Goal: Find specific page/section: Find specific page/section

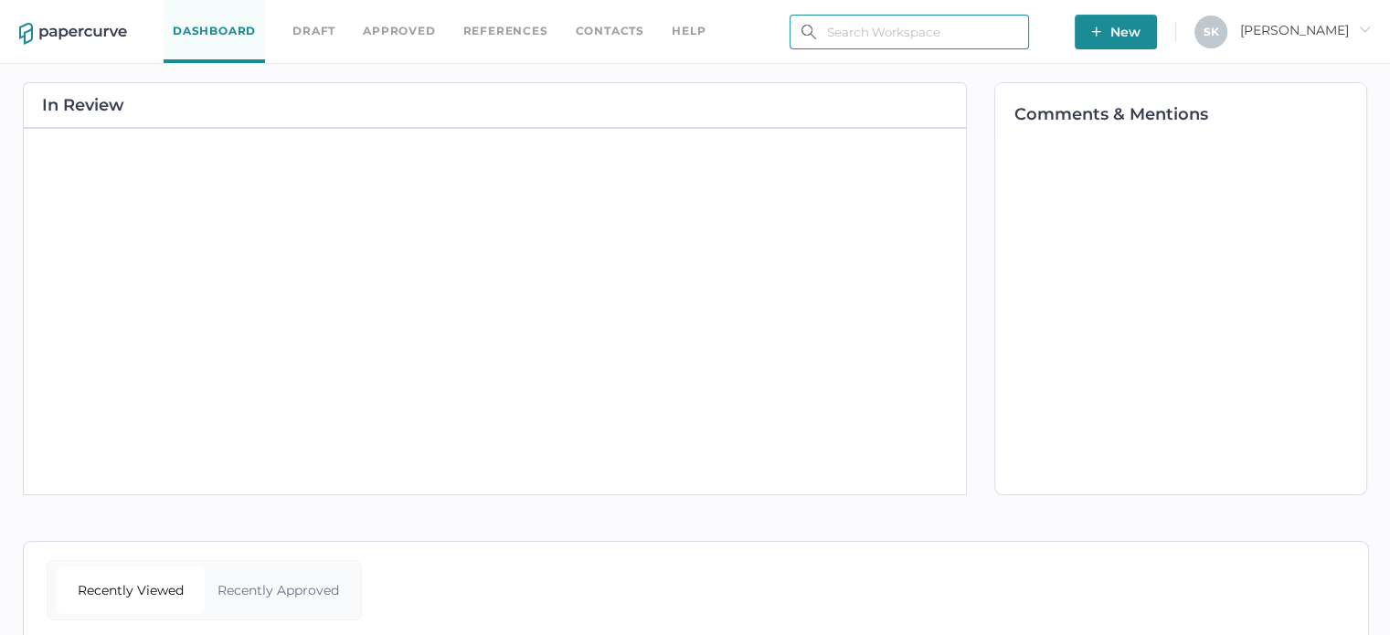
click at [858, 34] on input "text" at bounding box center [909, 32] width 239 height 35
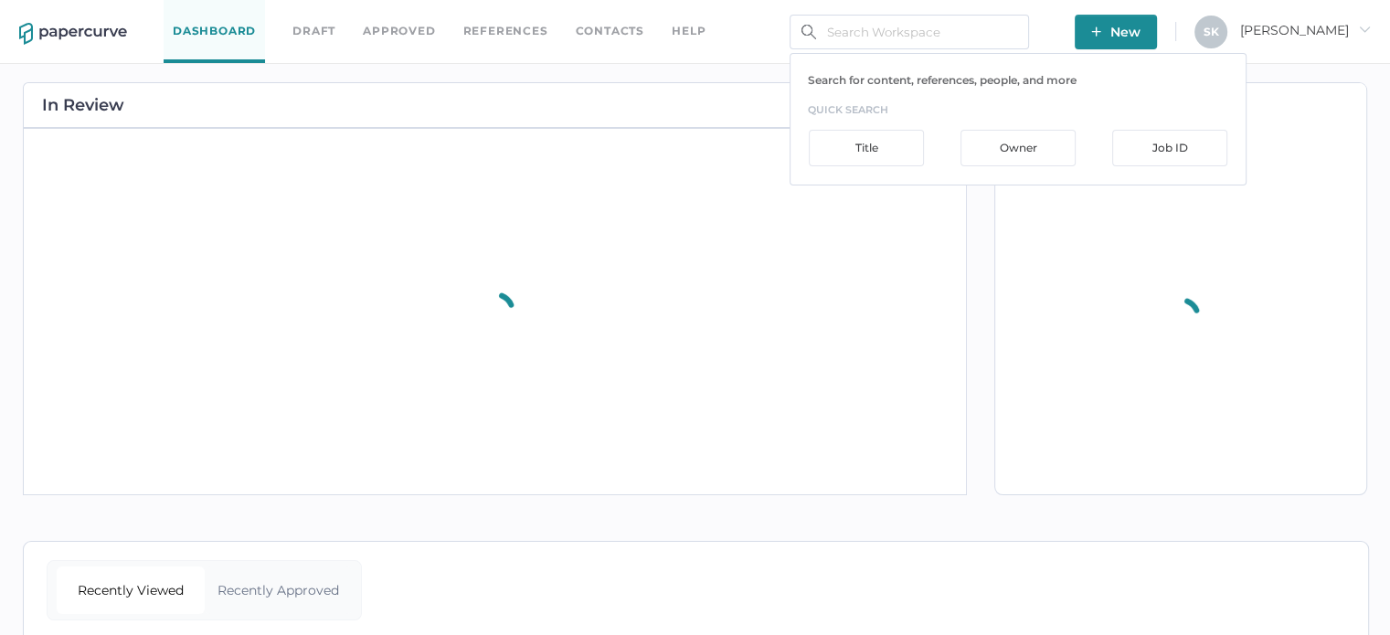
click at [740, 69] on div "In Review" at bounding box center [490, 289] width 953 height 450
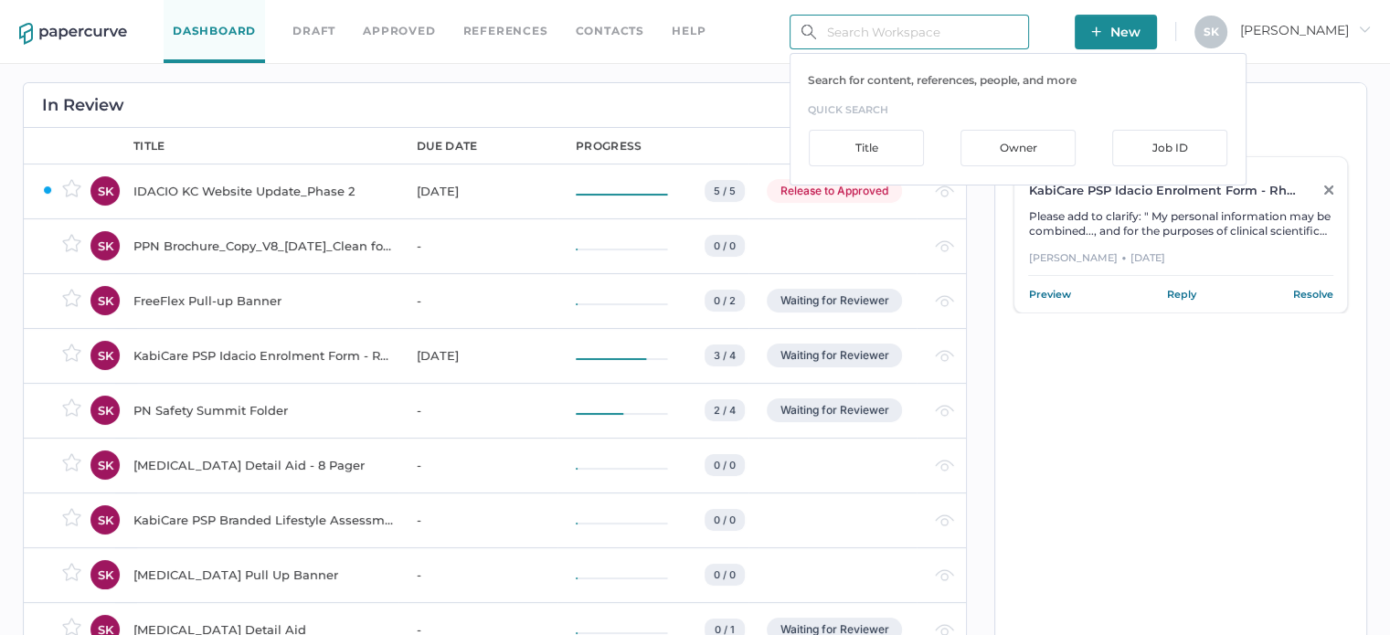
click at [948, 37] on input "text" at bounding box center [909, 32] width 239 height 35
type input "i"
type input "o"
type input "u"
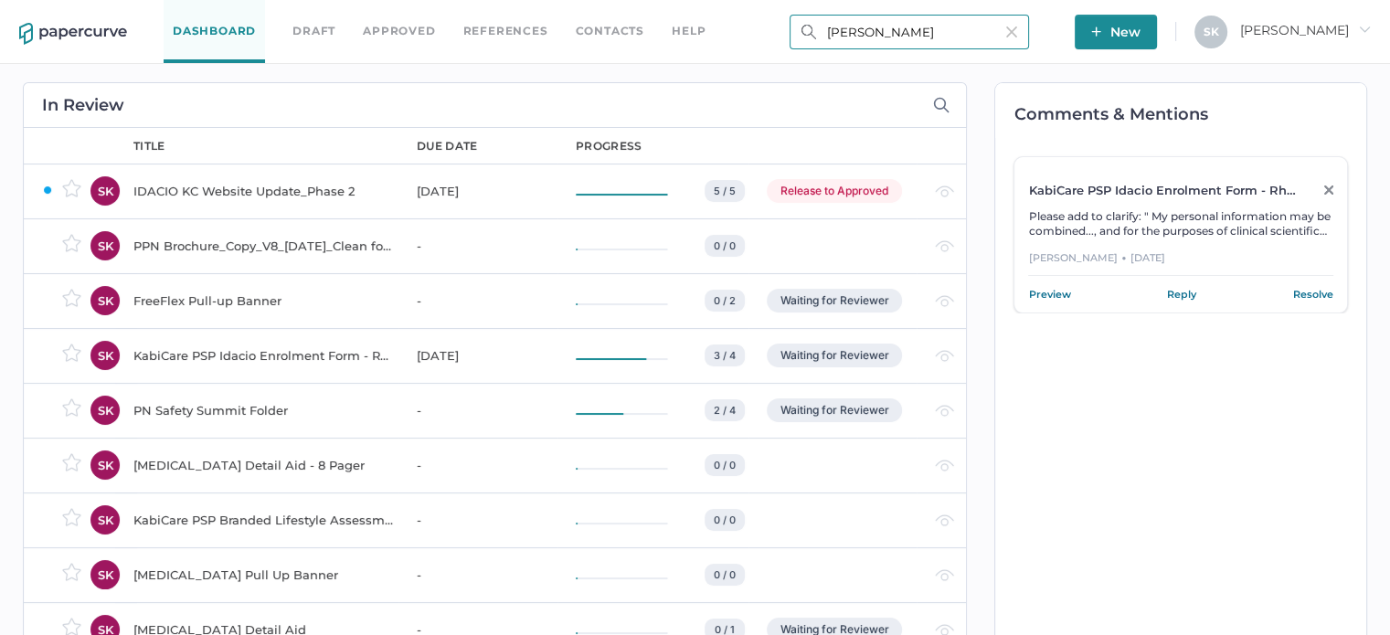
click at [925, 37] on input "[PERSON_NAME]" at bounding box center [909, 32] width 239 height 35
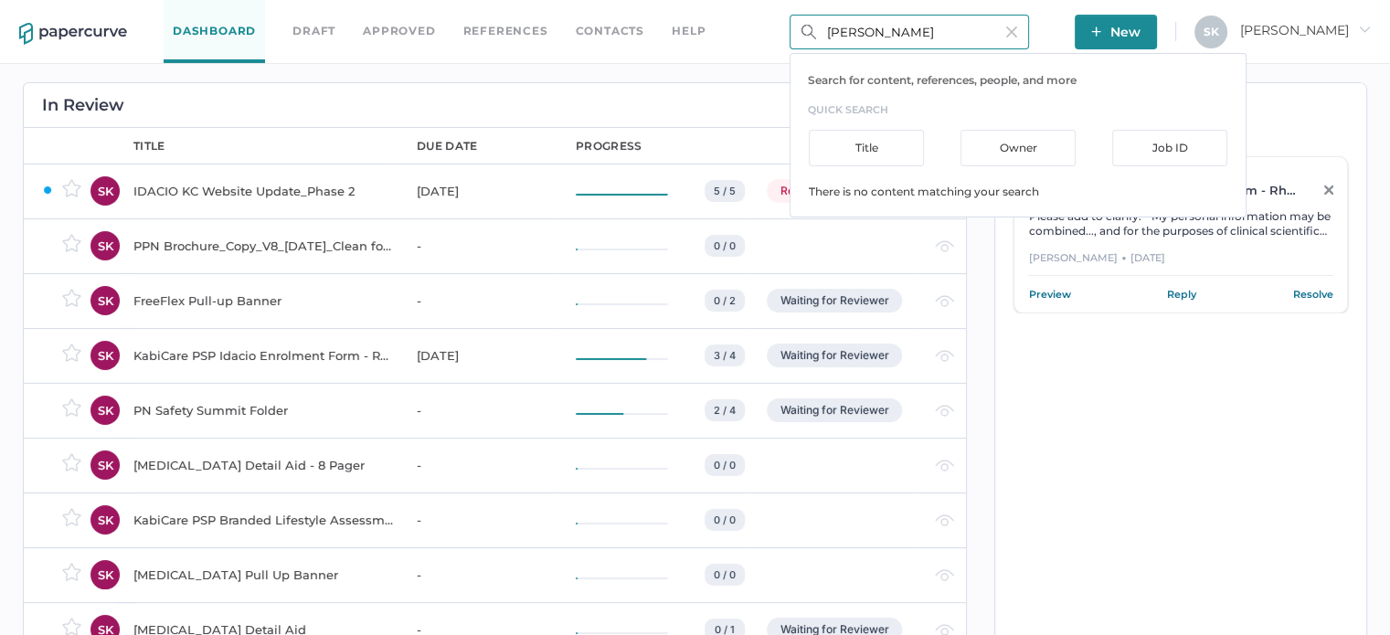
click at [925, 36] on input "[PERSON_NAME]" at bounding box center [909, 32] width 239 height 35
paste input "BIOS-1144"
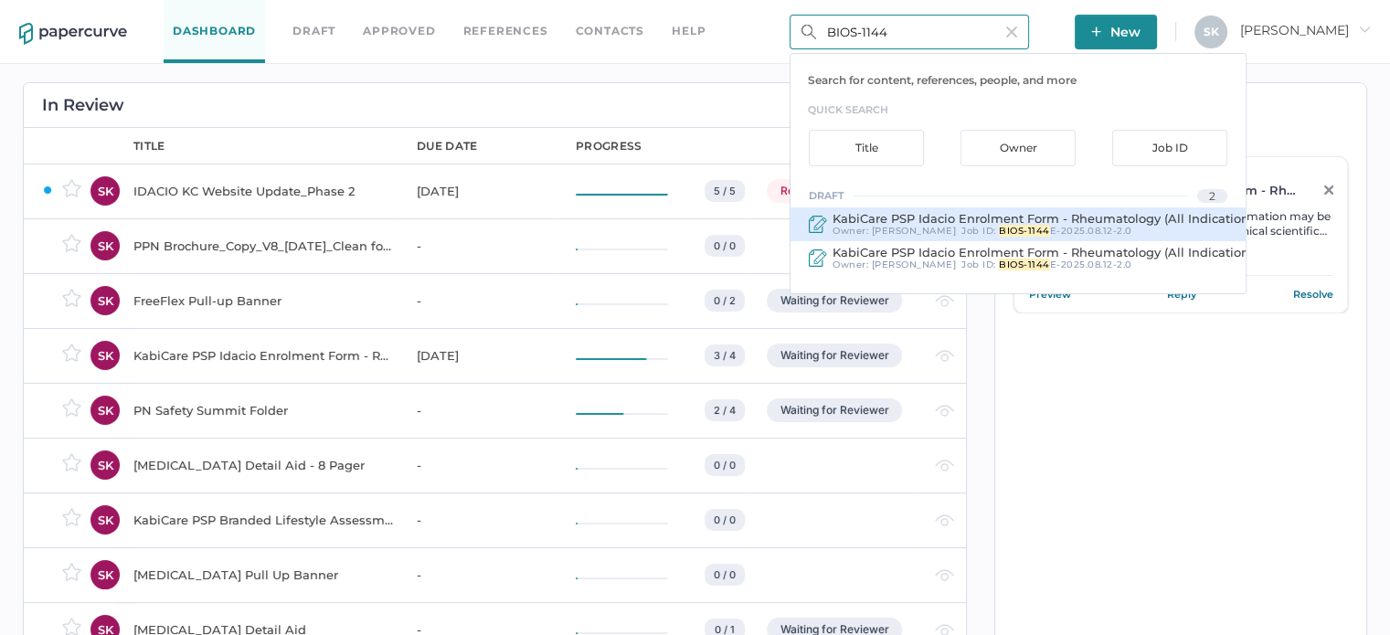
type input "BIOS-1144"
click at [1061, 223] on span "KabiCare PSP Idacio Enrolment Form - Rheumatology (All Indications)" at bounding box center [1045, 218] width 427 height 15
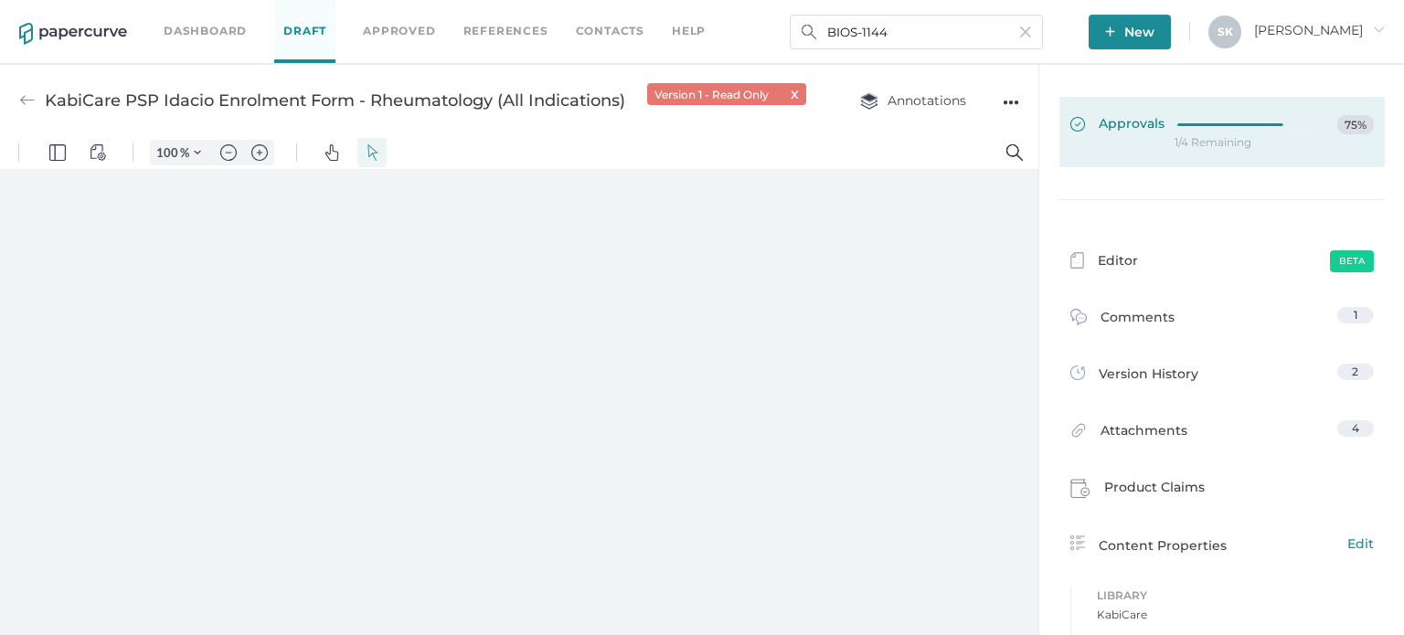
type input "181"
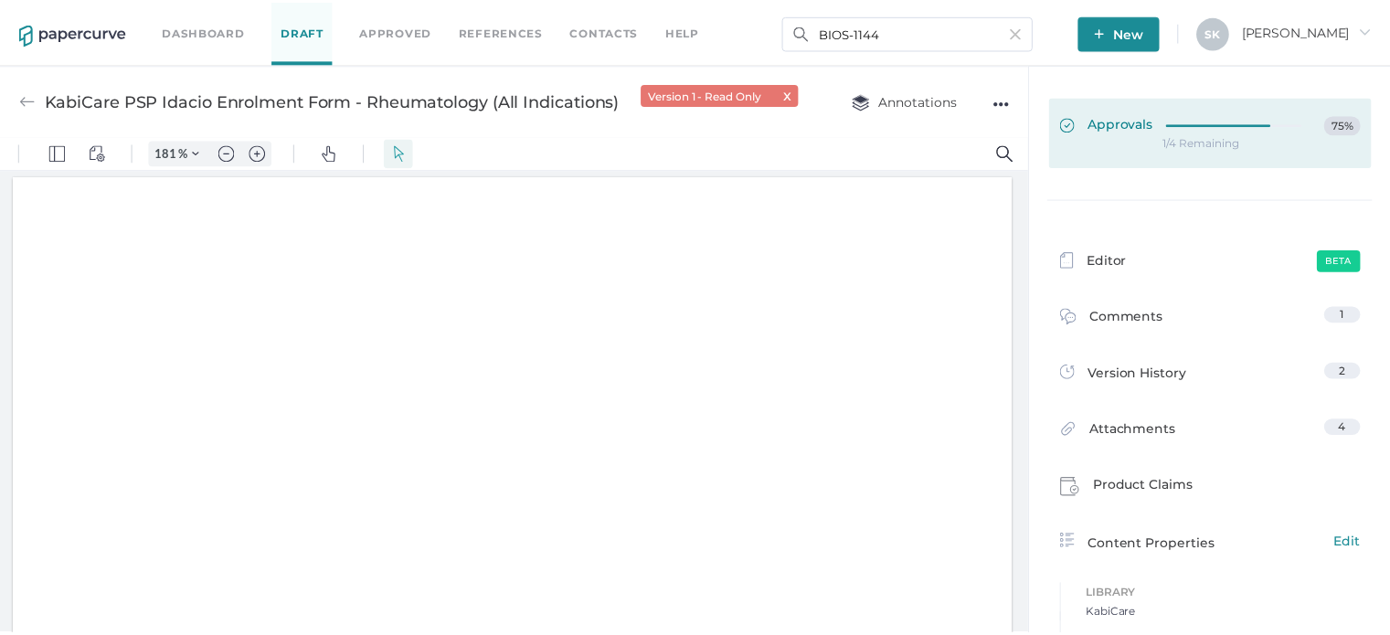
scroll to position [4, 0]
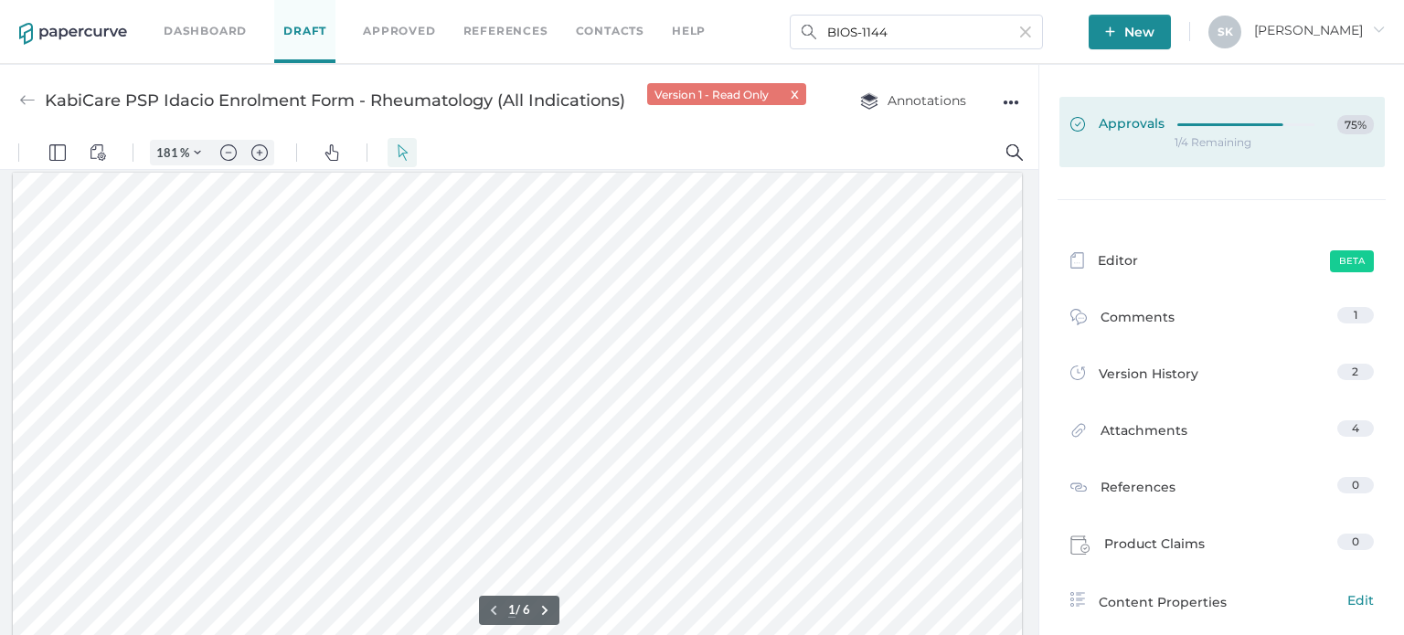
click at [1233, 149] on link "Approvals 75%" at bounding box center [1221, 132] width 325 height 70
